Goal: Complete application form

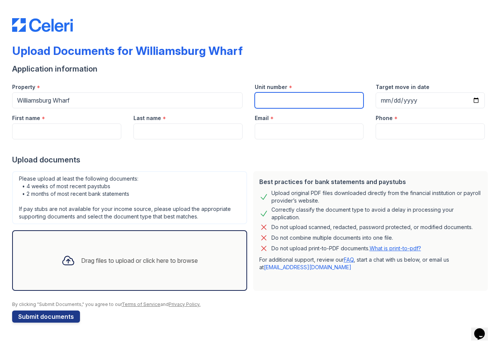
click at [311, 98] on input "Unit number" at bounding box center [309, 101] width 109 height 16
type input "718"
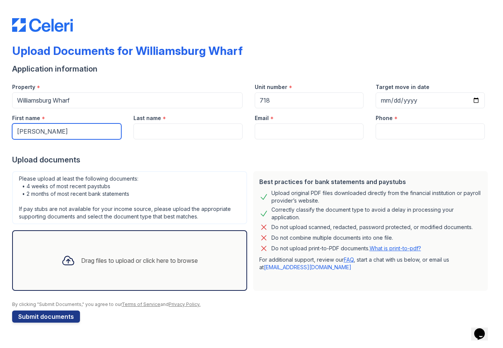
type input "Samantha"
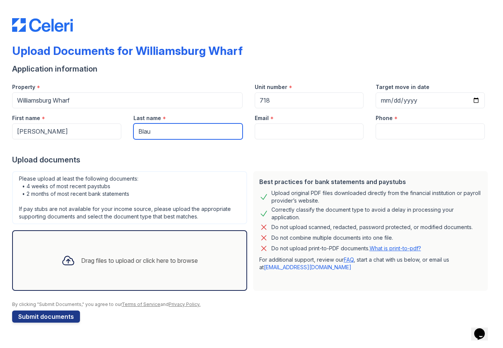
type input "Blau"
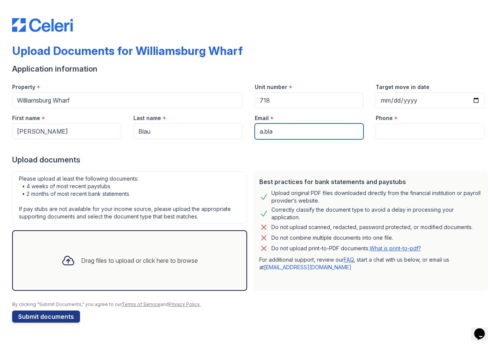
type input "a.blau"
type input "a.blau@fusionfamilywealth.com"
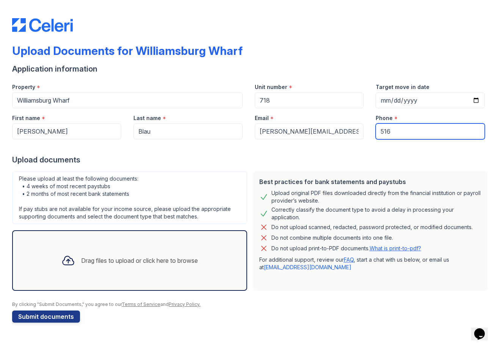
type input "5166"
type input "5166509033"
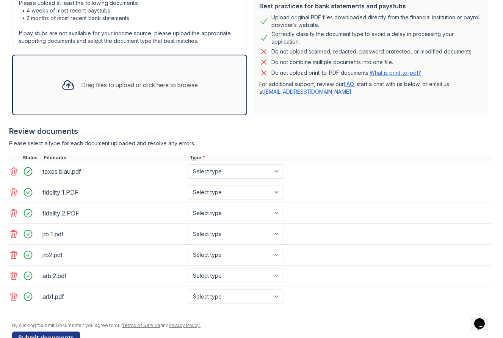
scroll to position [197, 0]
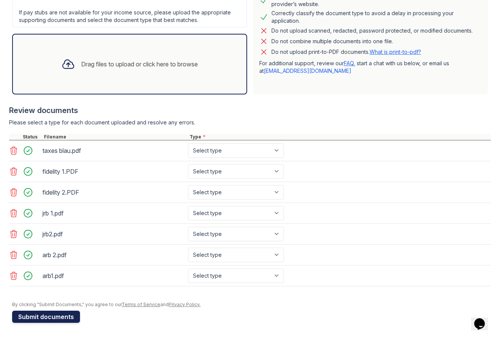
click at [39, 320] on button "Submit documents" at bounding box center [46, 317] width 68 height 12
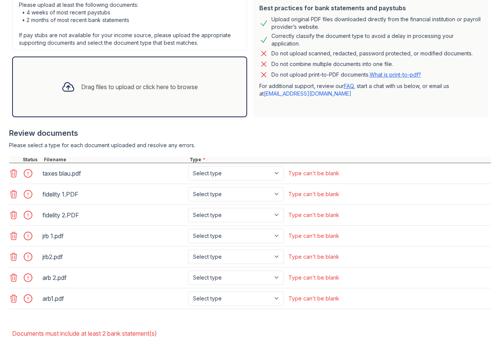
scroll to position [242, 0]
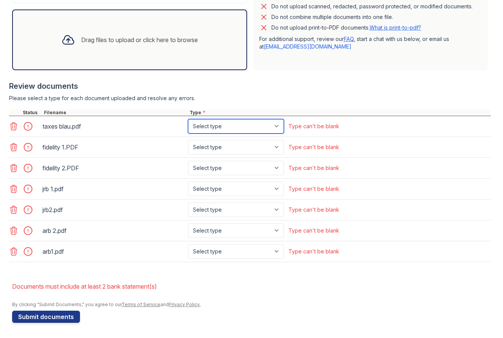
select select "tax_documents"
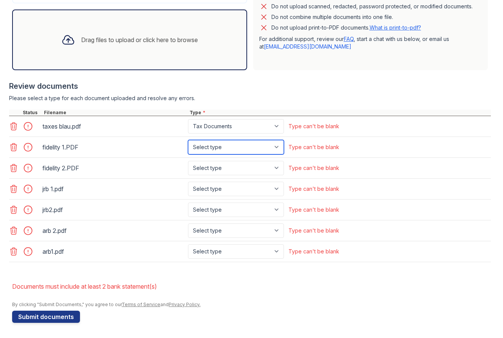
select select "investment_account_statement"
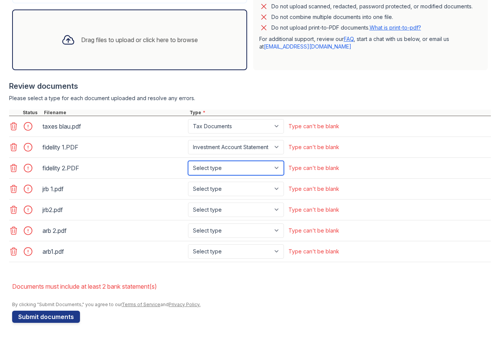
select select "investment_account_statement"
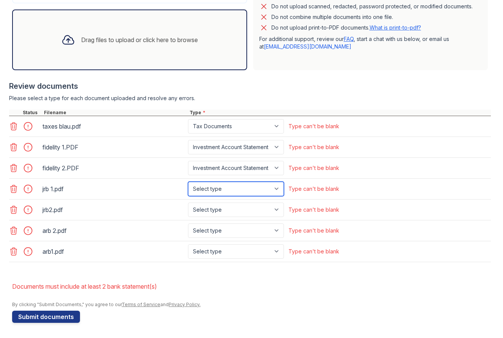
select select "paystub"
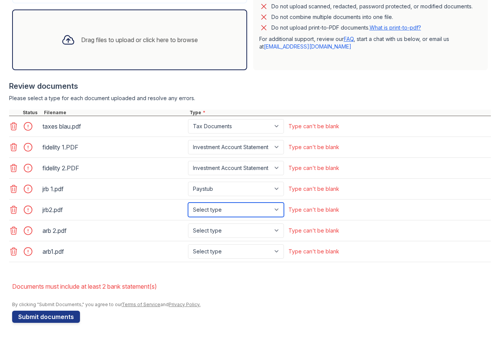
select select "paystub"
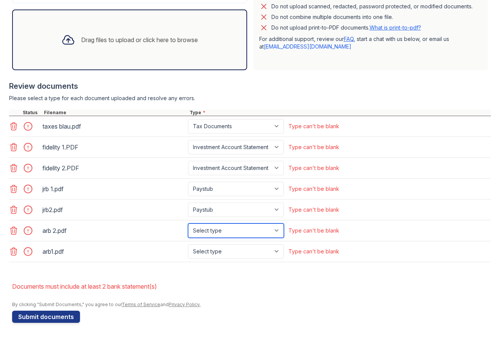
select select "paystub"
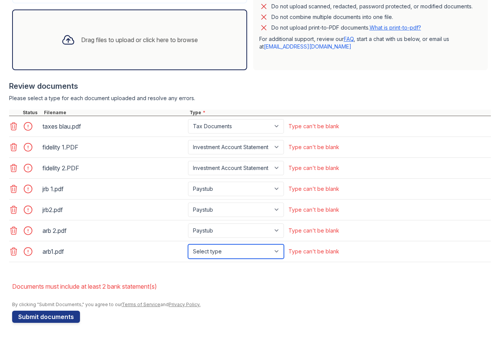
select select "paystub"
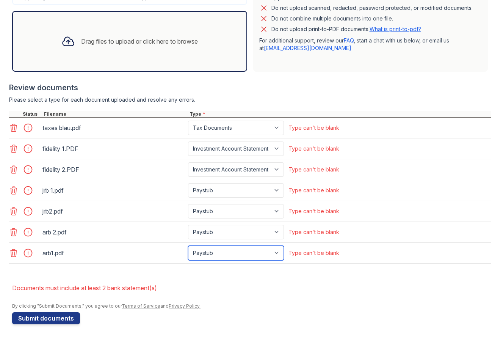
scroll to position [239, 0]
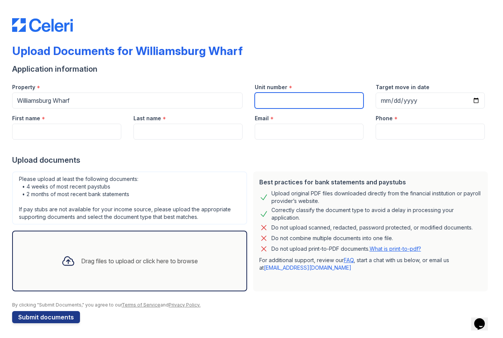
click at [335, 101] on input "Unit number" at bounding box center [309, 101] width 109 height 16
type input "718"
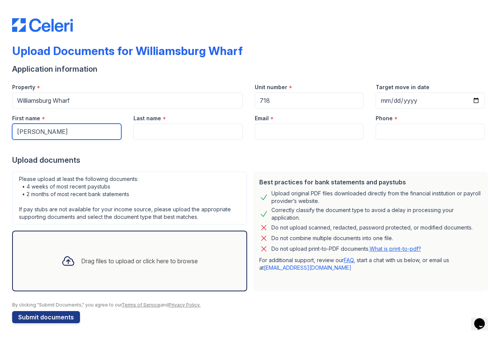
type input "samantha"
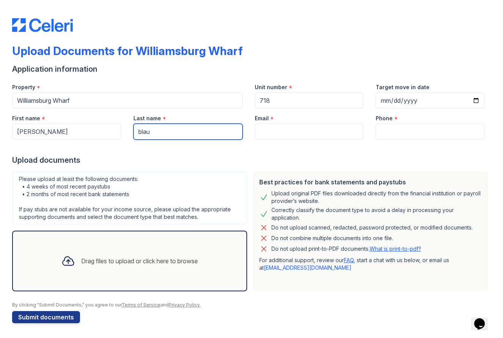
type input "blau"
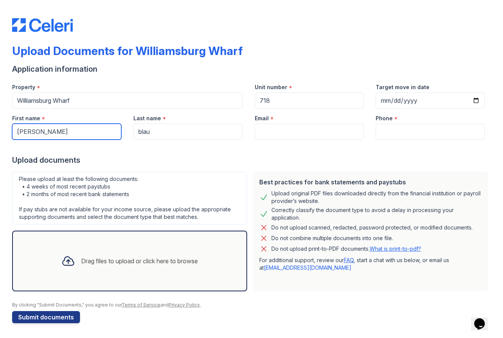
drag, startPoint x: 64, startPoint y: 125, endPoint x: 54, endPoint y: 136, distance: 15.1
click at [54, 136] on input "samantha" at bounding box center [66, 132] width 109 height 16
click at [72, 145] on form "Application information Property * Williamsburg Wharf Unit number * 718 Target …" at bounding box center [251, 193] width 479 height 259
type input "jonathan"
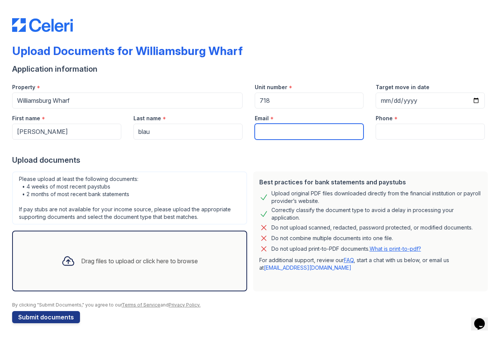
click at [313, 130] on input "Email" at bounding box center [309, 132] width 109 height 16
click at [308, 135] on input "Email" at bounding box center [309, 132] width 109 height 16
click at [231, 162] on div "Upload documents" at bounding box center [251, 160] width 479 height 11
click at [286, 130] on input "Email" at bounding box center [309, 132] width 109 height 16
click at [353, 134] on input "Email" at bounding box center [309, 132] width 109 height 16
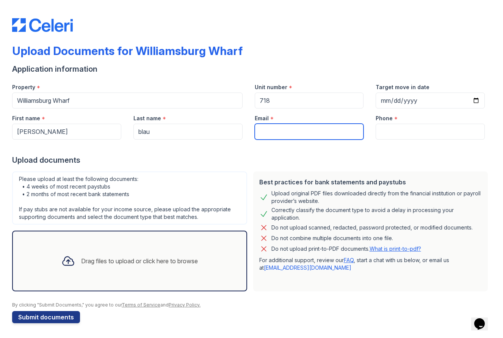
type input "a"
type input "a.blau@fusionfamilywealth.com"
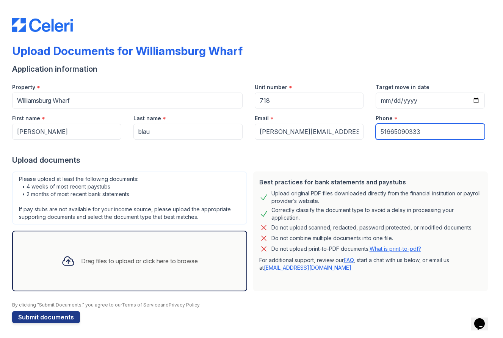
type input "51665090333"
click at [92, 260] on div "Drag files to upload or click here to browse" at bounding box center [139, 260] width 117 height 9
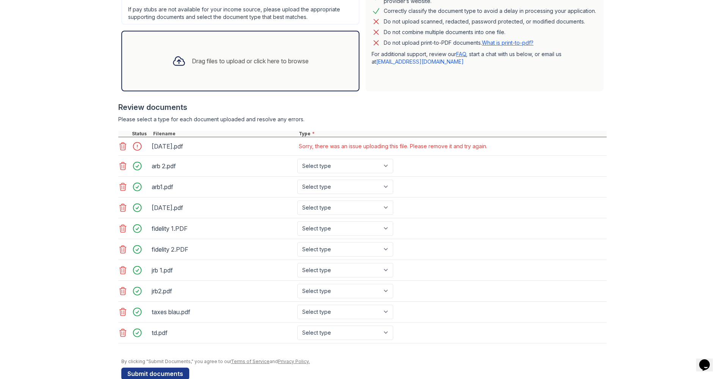
scroll to position [216, 0]
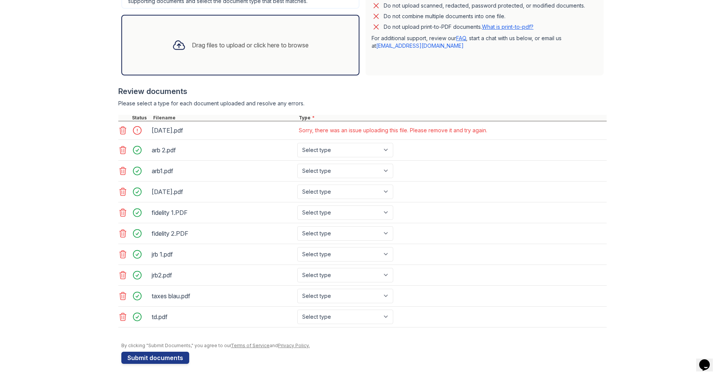
click at [391, 136] on div "Sorry, there was an issue uploading this file. Please remove it and try again." at bounding box center [393, 130] width 188 height 12
click at [122, 130] on icon at bounding box center [122, 130] width 9 height 9
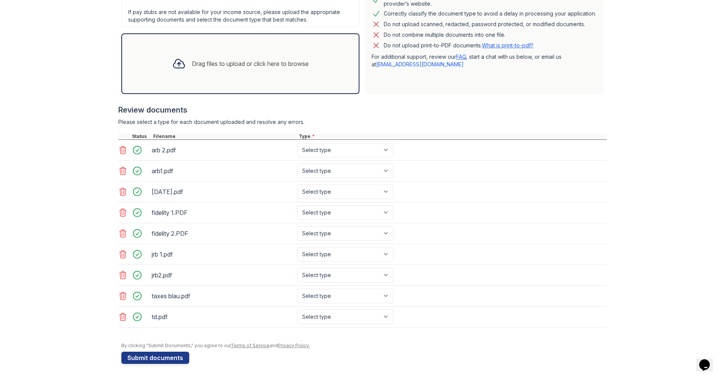
scroll to position [197, 0]
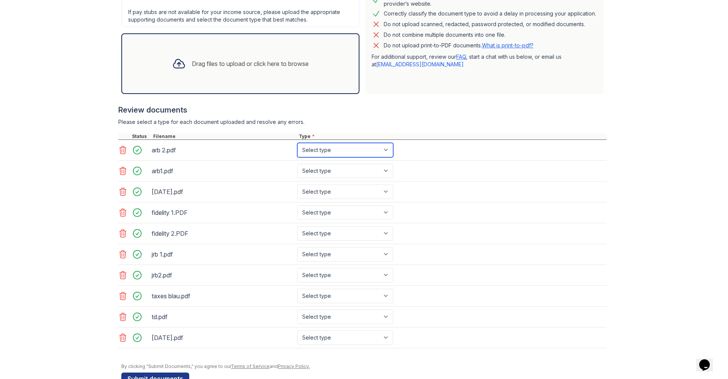
select select "paystub"
select select "bank_statement"
click at [337, 204] on div "fidelity 1.PDF Select type Paystub Bank Statement Offer Letter Tax Documents Be…" at bounding box center [362, 212] width 488 height 21
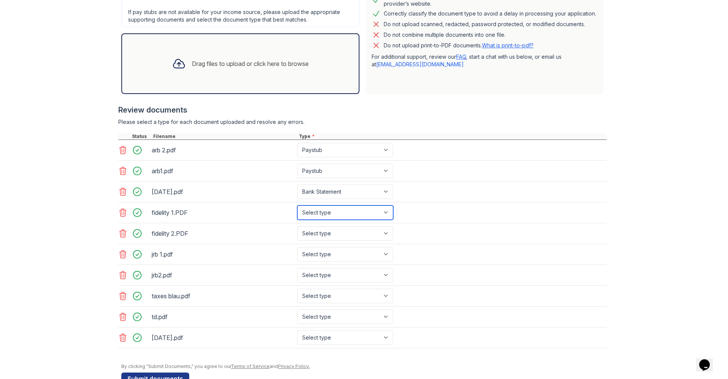
select select "investment_account_statement"
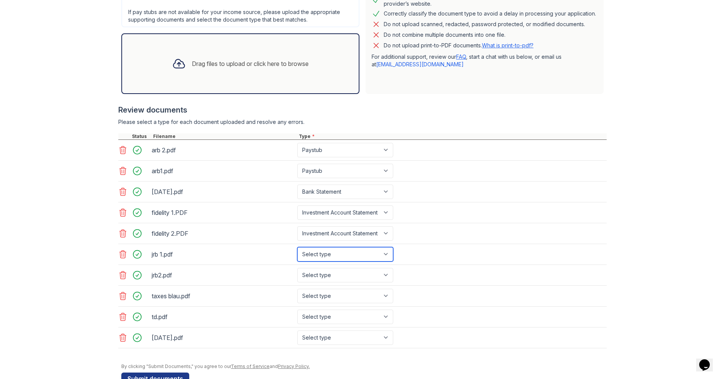
select select "paystub"
select select "tax_documents"
select select "bank_statement"
click at [329, 337] on div "August 29.pdf Select type Paystub Bank Statement Offer Letter Tax Documents Ben…" at bounding box center [362, 338] width 488 height 21
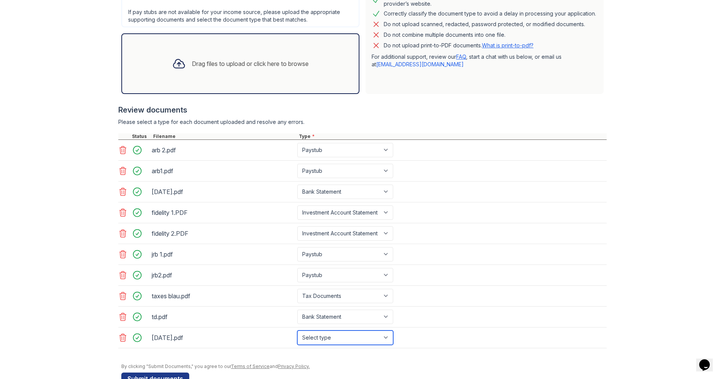
select select "bank_statement"
click at [145, 337] on button "Submit documents" at bounding box center [155, 379] width 68 height 12
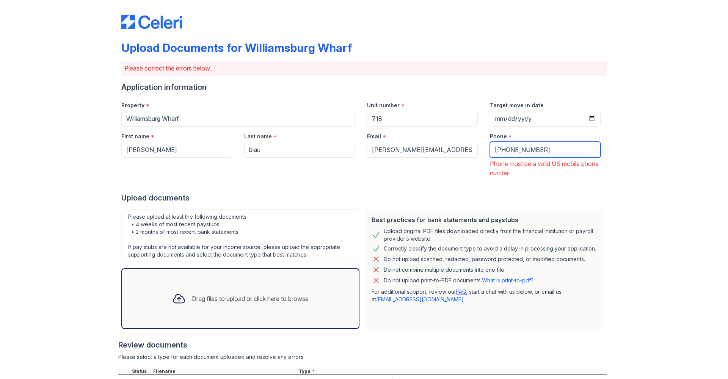
scroll to position [5, 0]
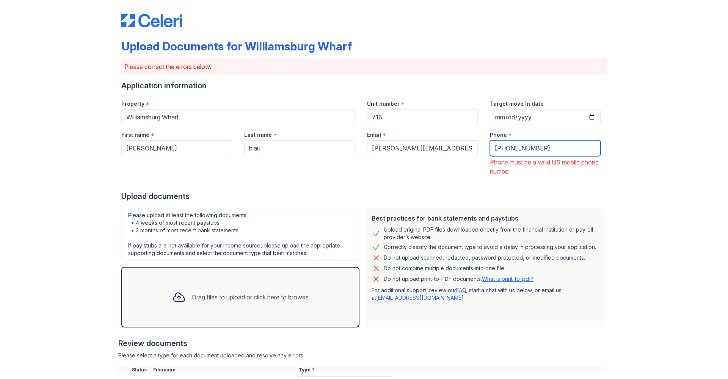
type input "+5166509033"
click at [503, 111] on input "Target move in date" at bounding box center [545, 117] width 111 height 16
type input "2025-11-01"
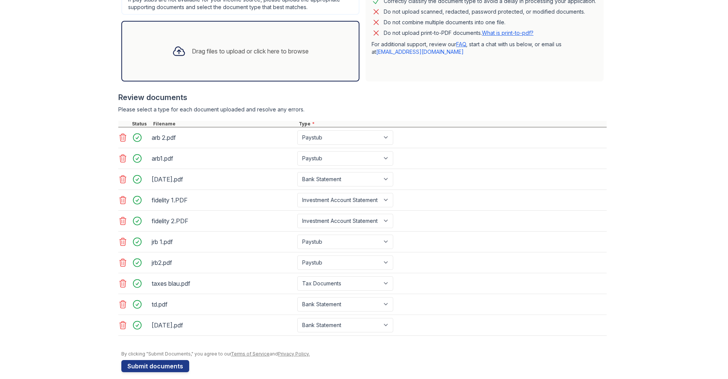
scroll to position [259, 0]
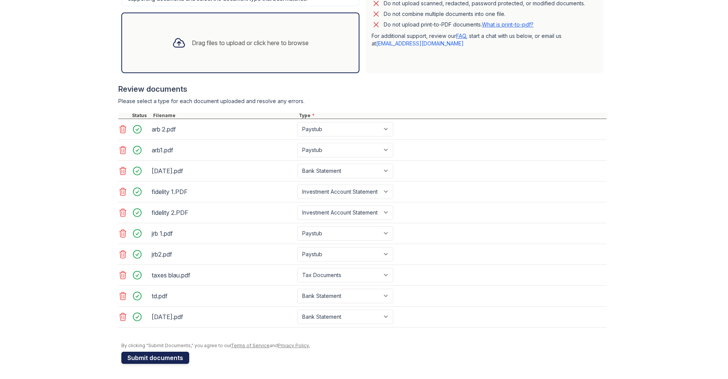
click at [150, 337] on button "Submit documents" at bounding box center [155, 358] width 68 height 12
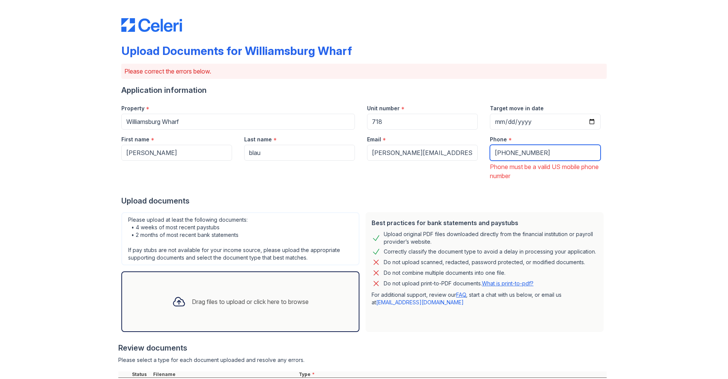
drag, startPoint x: 540, startPoint y: 152, endPoint x: 389, endPoint y: 123, distance: 153.6
type input "5166509033"
click at [476, 185] on div at bounding box center [363, 187] width 485 height 15
click at [503, 150] on input "5166509033" at bounding box center [545, 153] width 111 height 16
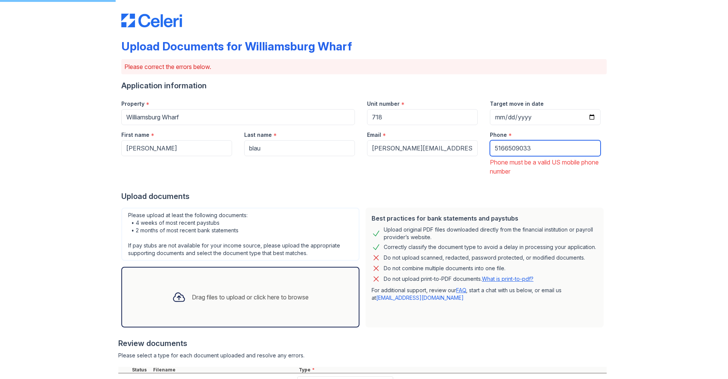
scroll to position [6, 0]
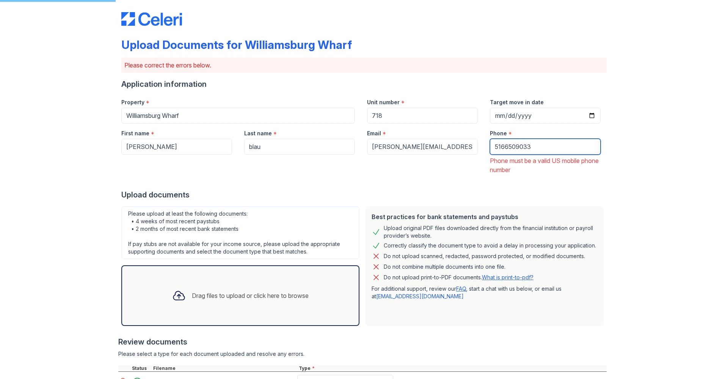
click at [503, 148] on input "5166509033" at bounding box center [545, 147] width 111 height 16
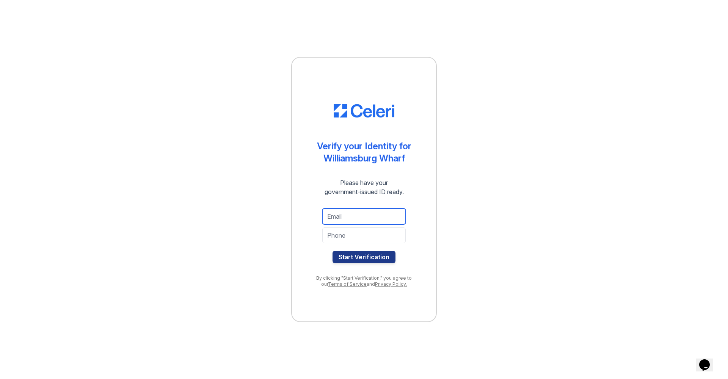
type input "a.blau@fusionfamilywealth.com"
type input "5166509033"
click at [377, 259] on button "Start Verification" at bounding box center [364, 257] width 63 height 12
